Goal: Information Seeking & Learning: Learn about a topic

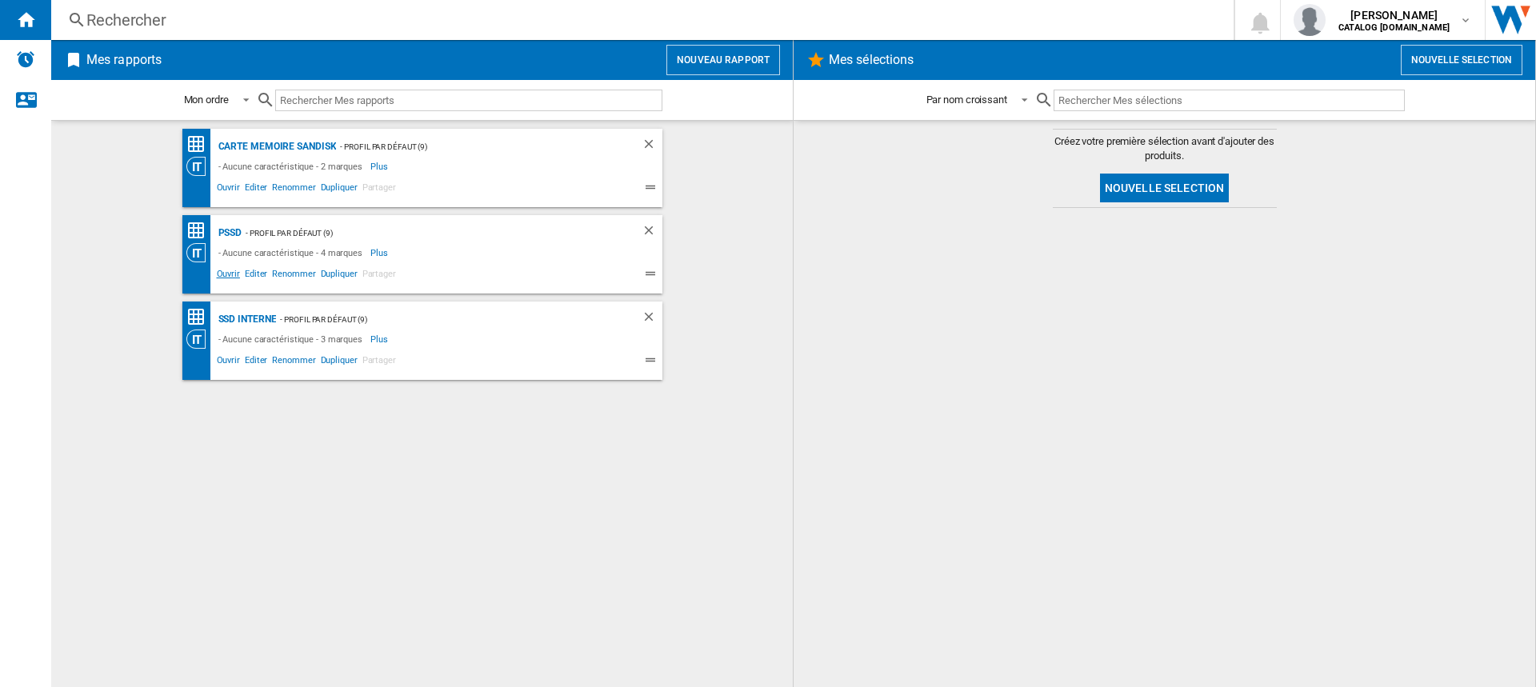
click at [230, 274] on span "Ouvrir" at bounding box center [228, 275] width 28 height 19
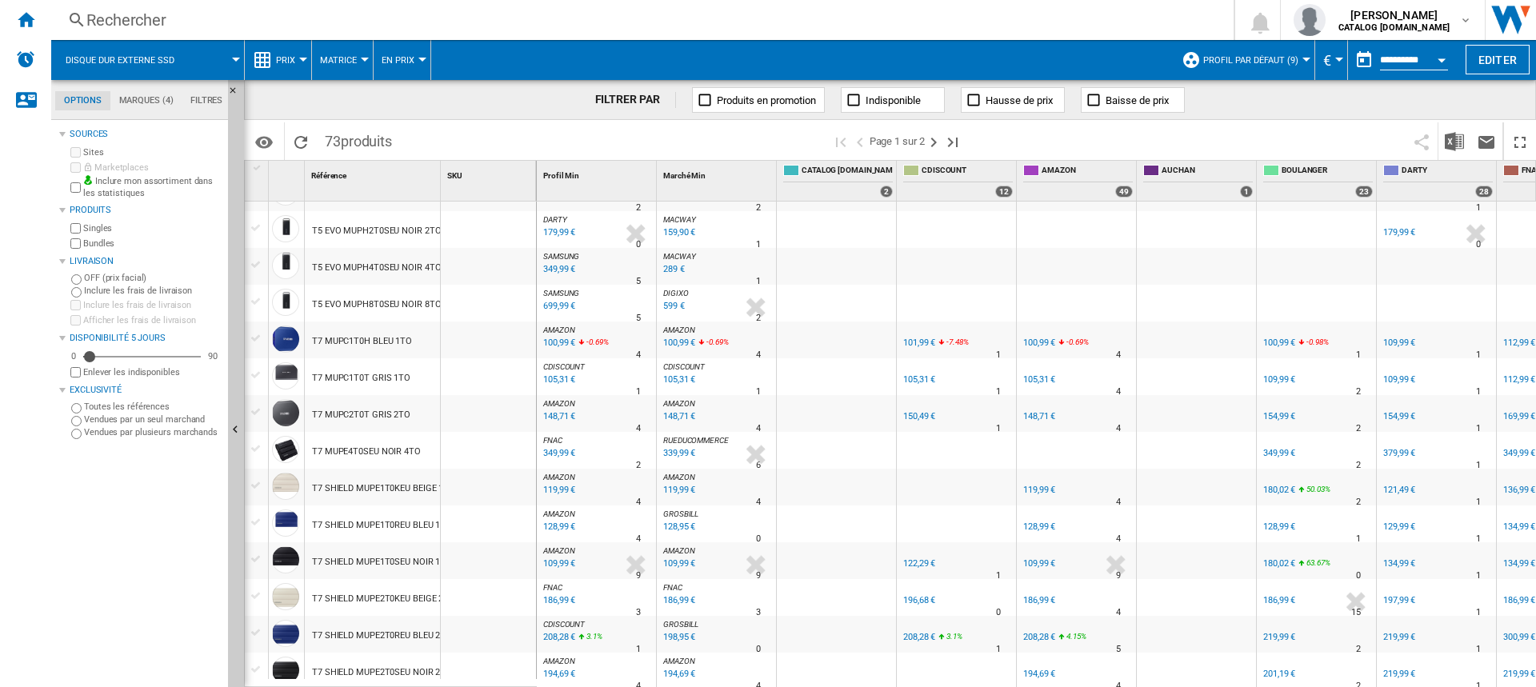
click at [391, 413] on div "T7 MUPC2T0T GRIS 2TO" at bounding box center [361, 415] width 98 height 37
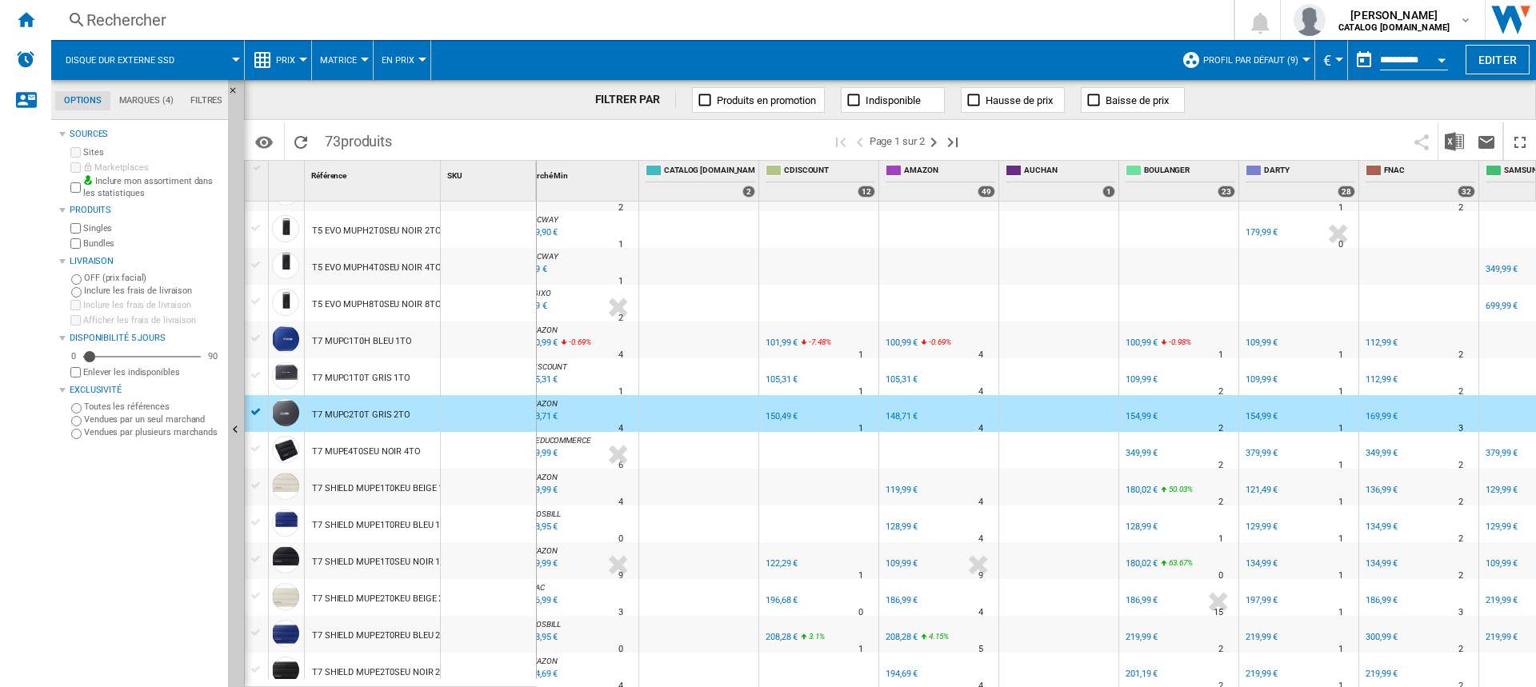
scroll to position [0, 209]
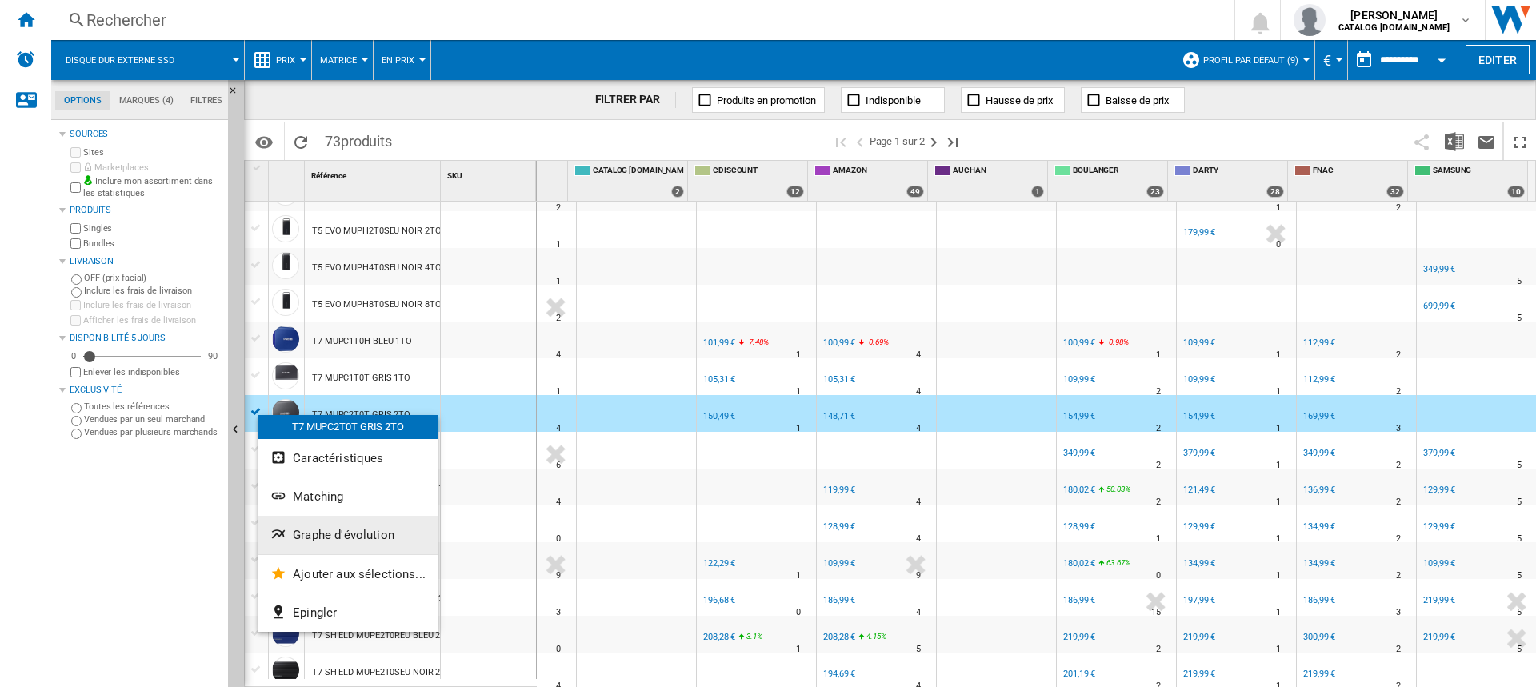
click at [329, 538] on span "Graphe d'évolution" at bounding box center [344, 535] width 102 height 14
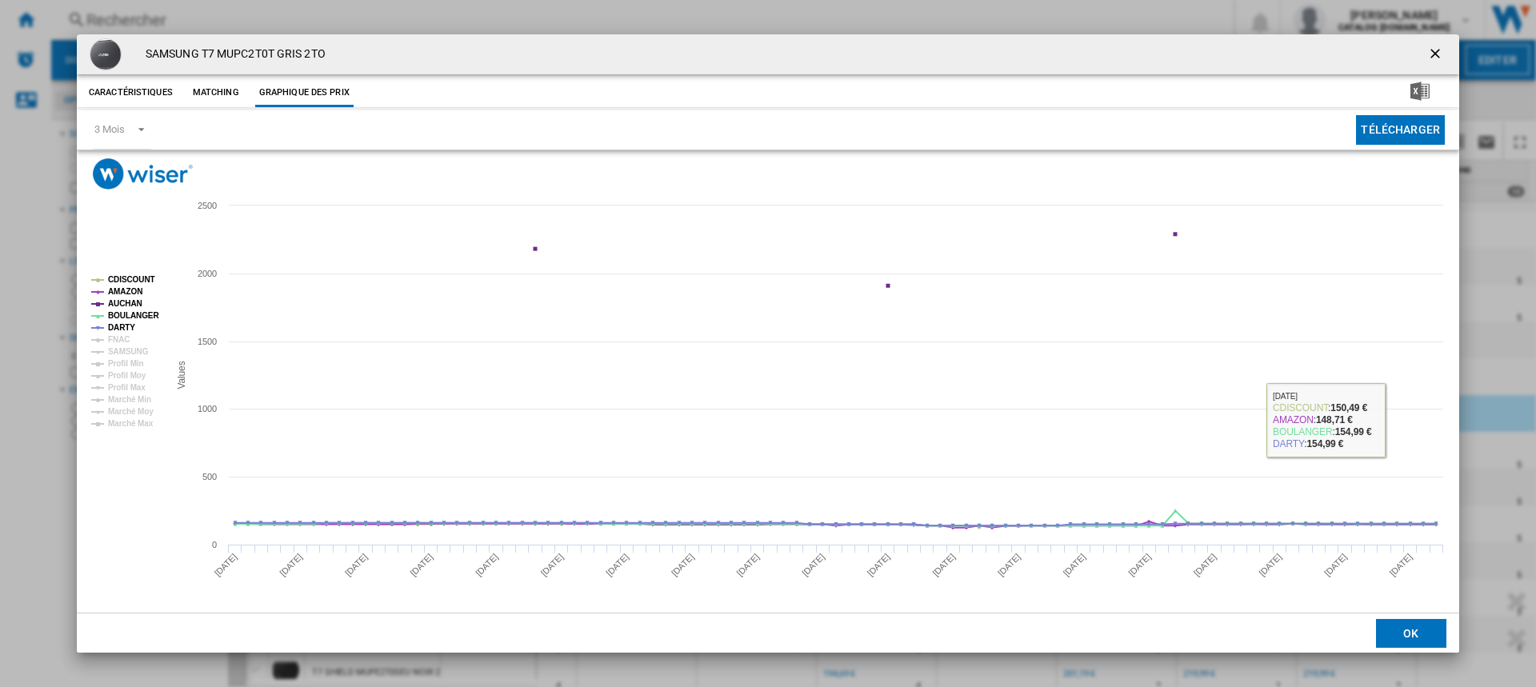
click at [1436, 50] on ng-md-icon "getI18NText('BUTTONS.CLOSE_DIALOG')" at bounding box center [1437, 55] width 19 height 19
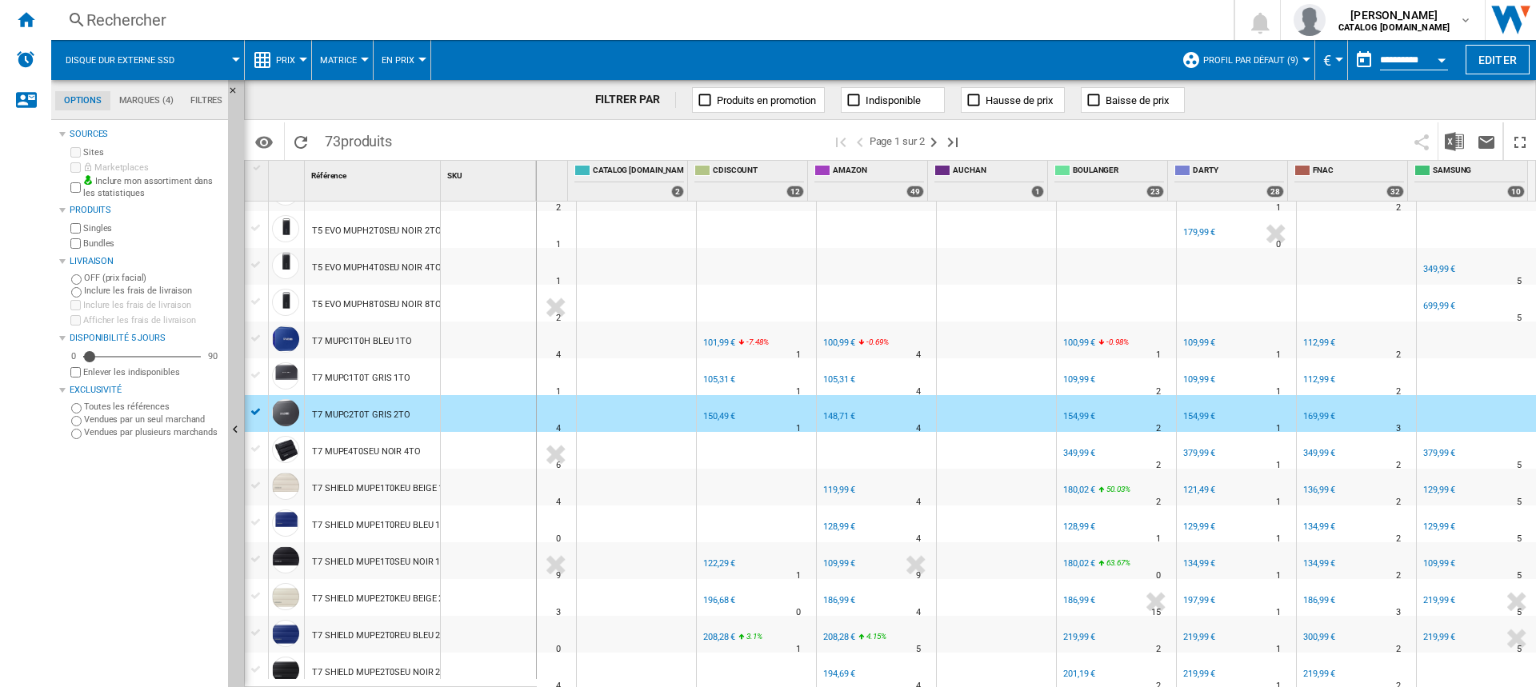
click at [258, 420] on div at bounding box center [256, 412] width 23 height 18
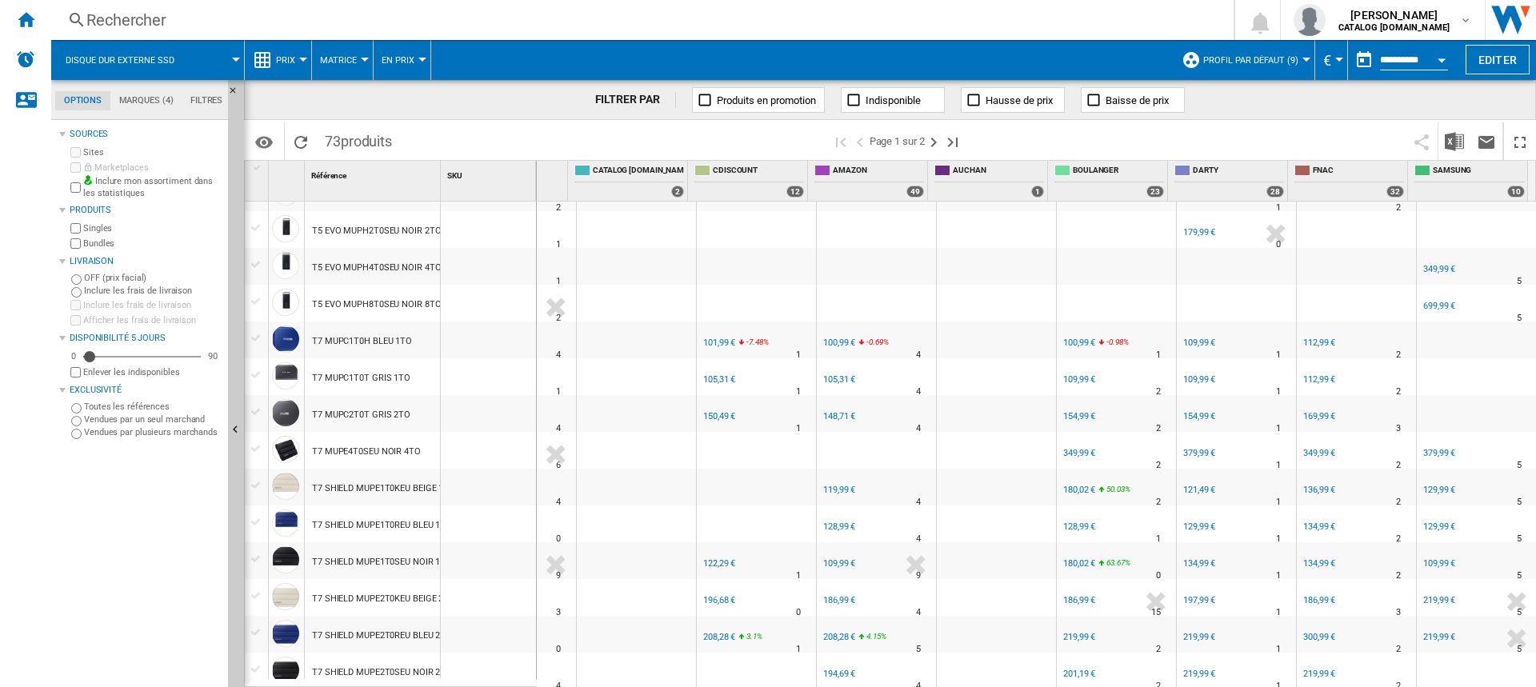
scroll to position [1421, 0]
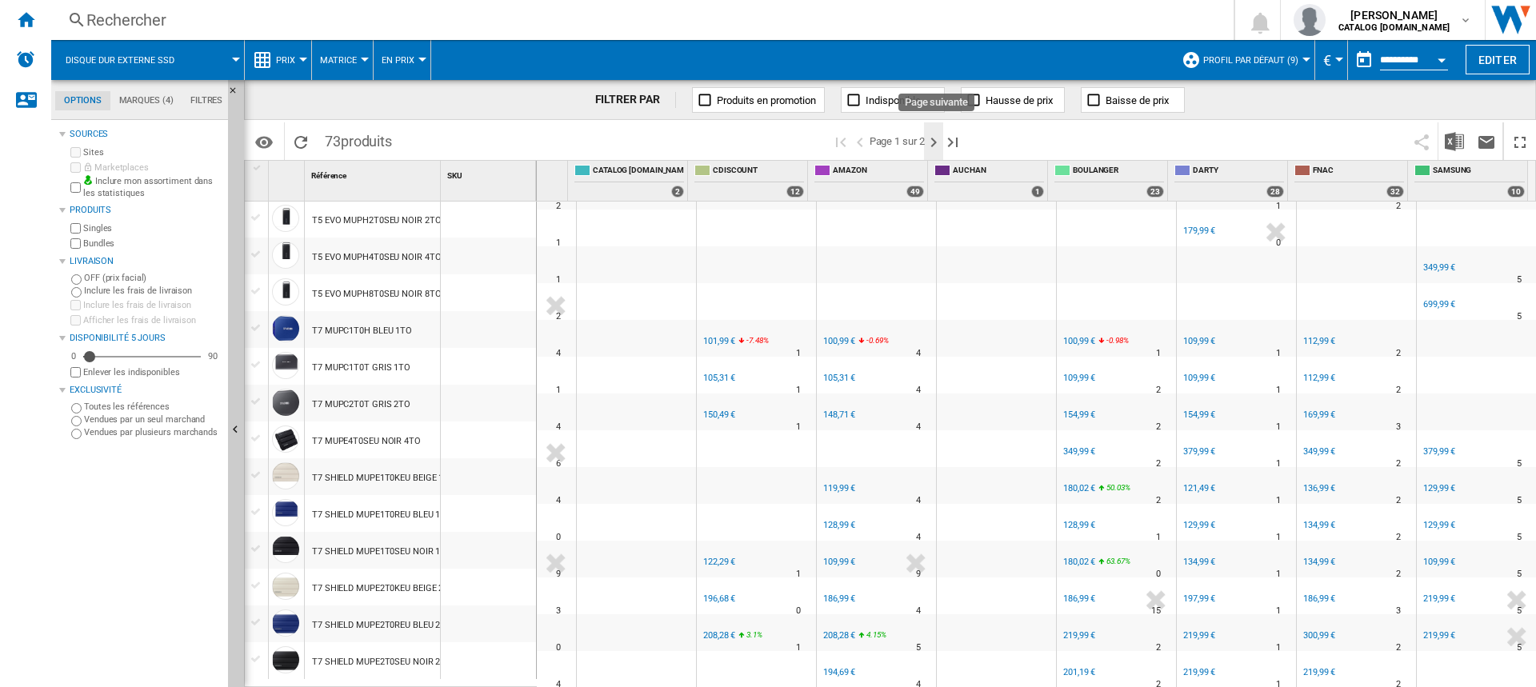
click at [934, 136] on ng-md-icon "Page suivante" at bounding box center [933, 142] width 19 height 19
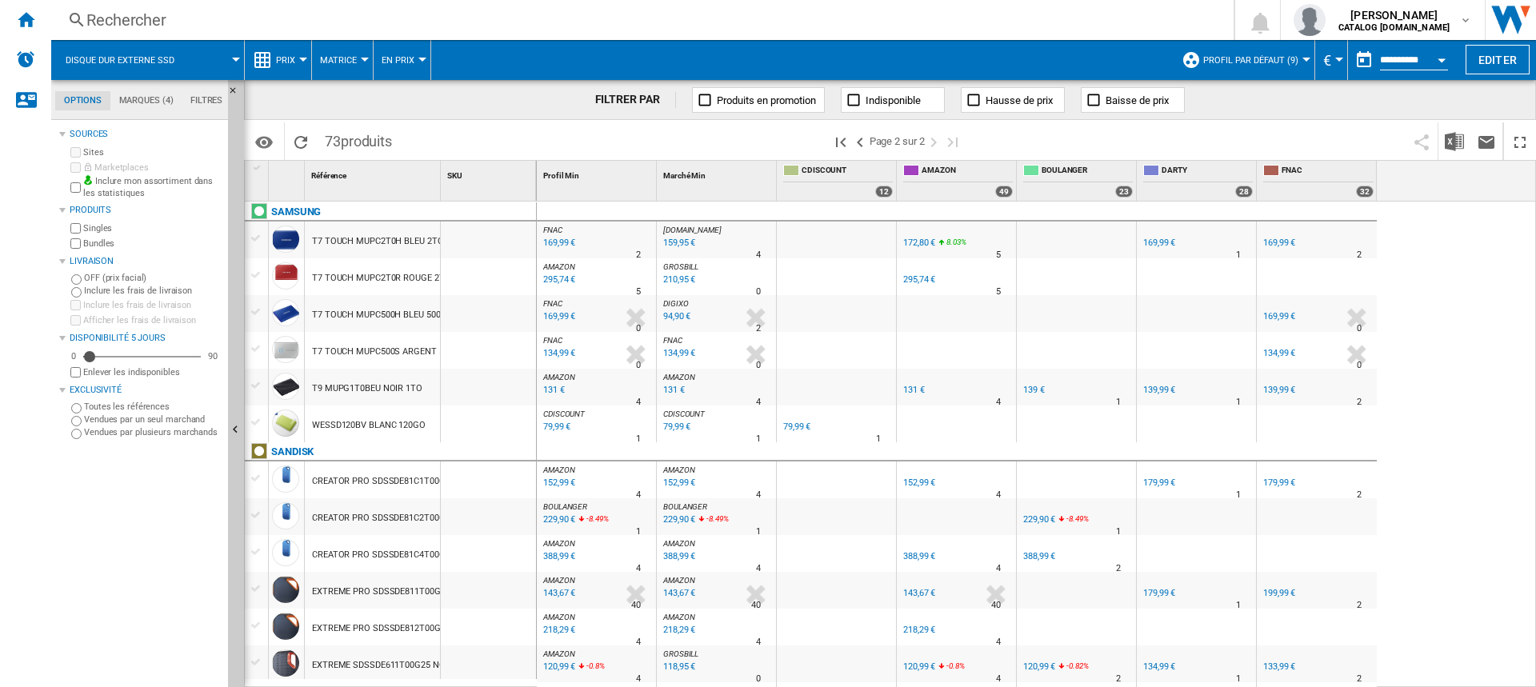
click at [379, 383] on div "T9 MUPG1T0BEU NOIR 1TO" at bounding box center [367, 389] width 110 height 37
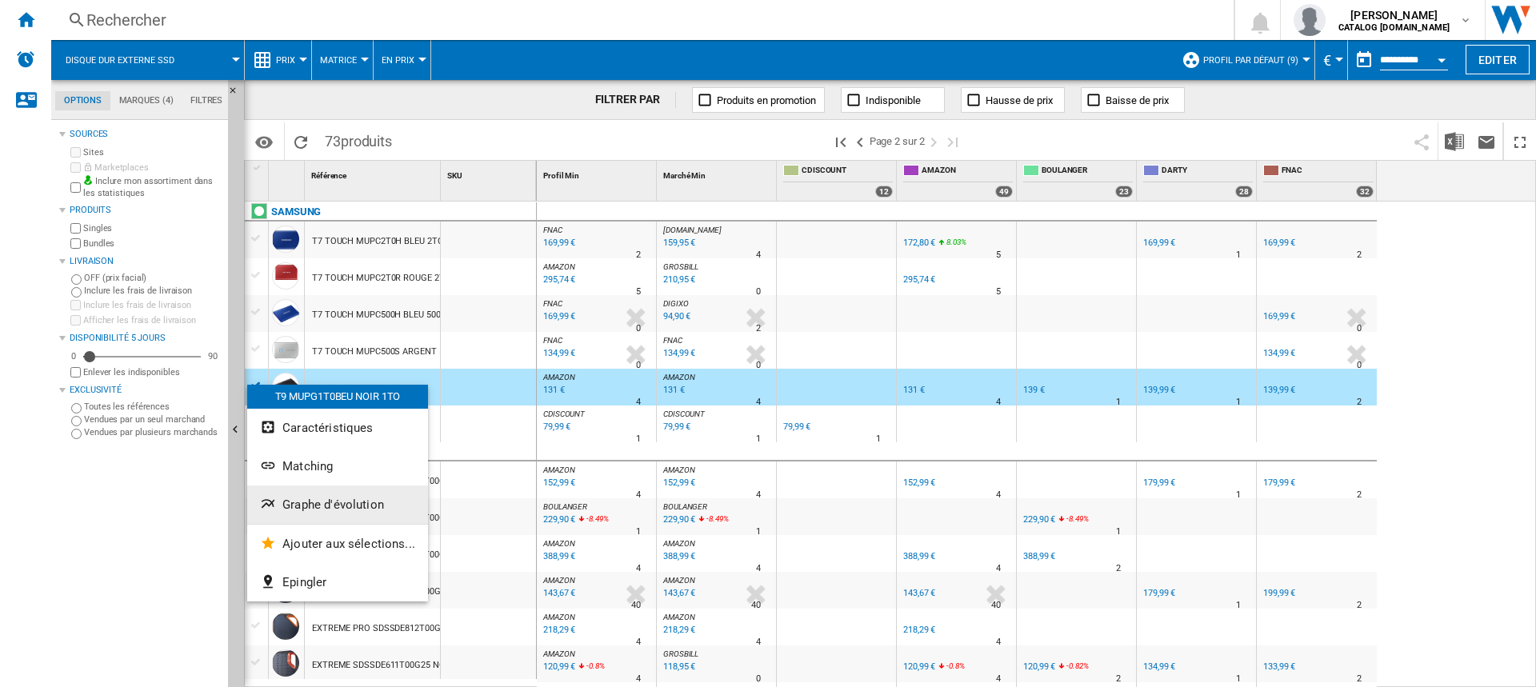
click at [352, 505] on span "Graphe d'évolution" at bounding box center [333, 505] width 102 height 14
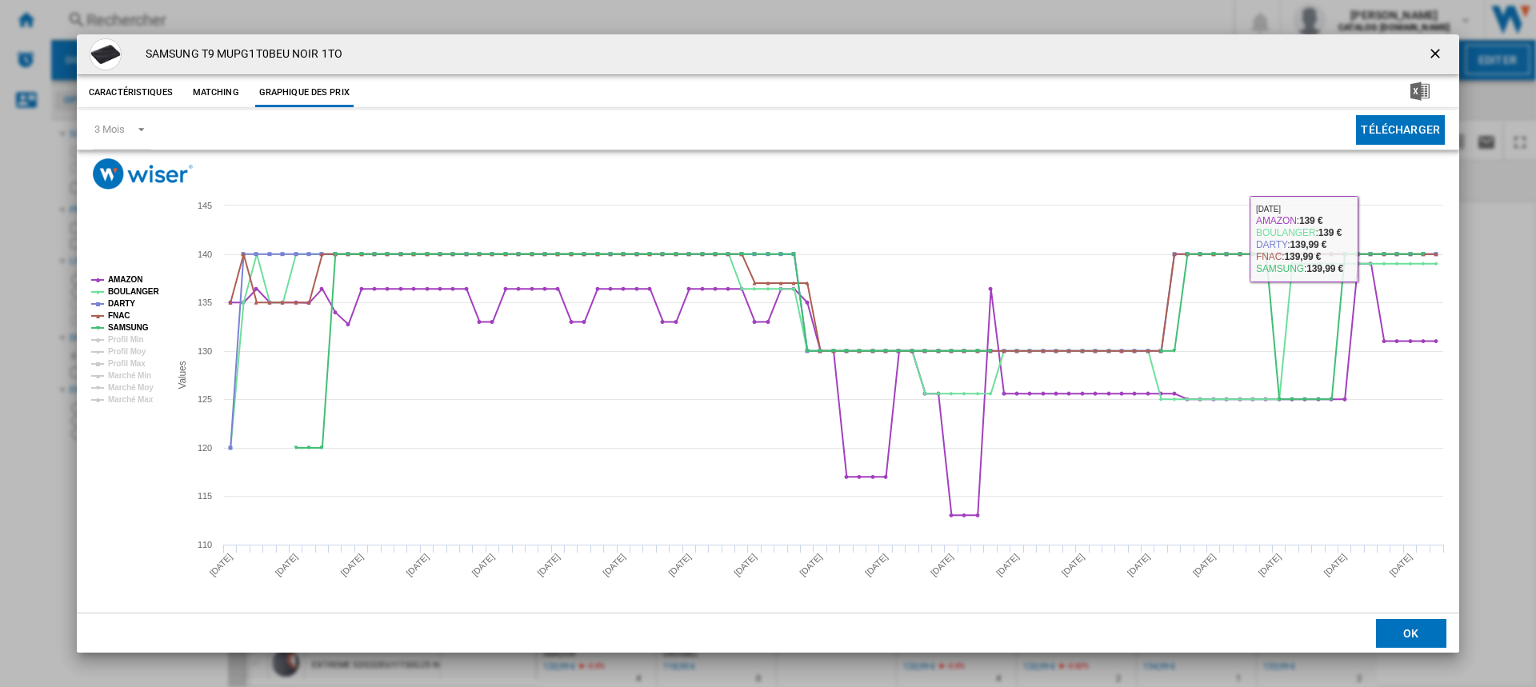
click at [1438, 46] on ng-md-icon "getI18NText('BUTTONS.CLOSE_DIALOG')" at bounding box center [1437, 55] width 19 height 19
